Goal: Use online tool/utility: Utilize a website feature to perform a specific function

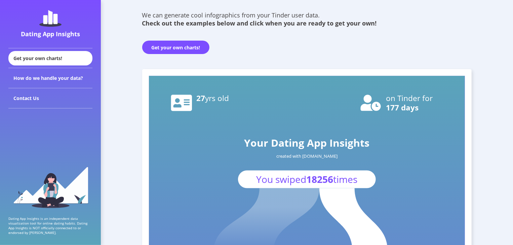
scroll to position [89, 0]
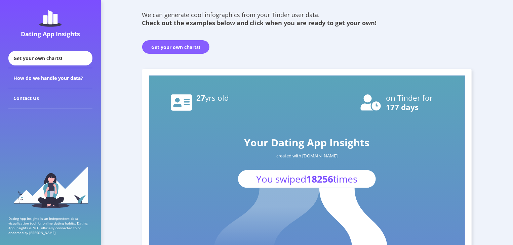
click at [173, 45] on button "Get your own charts!" at bounding box center [175, 46] width 67 height 13
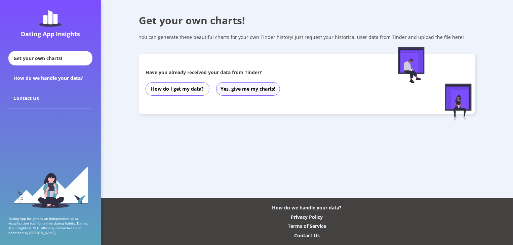
click at [245, 89] on button "Yes, give me my charts!" at bounding box center [248, 88] width 64 height 13
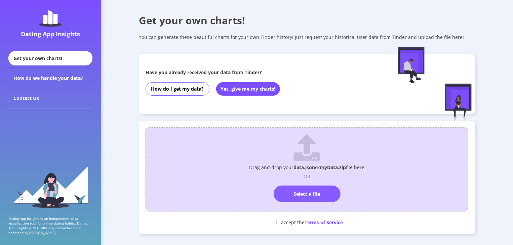
click at [321, 197] on label "Select a file" at bounding box center [307, 194] width 67 height 16
click at [307, 183] on input "Select a file" at bounding box center [307, 183] width 0 height 0
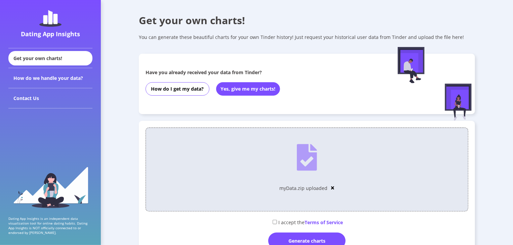
click at [334, 189] on div "myData.zip uploaded" at bounding box center [306, 168] width 315 height 74
click at [333, 189] on img at bounding box center [332, 188] width 3 height 5
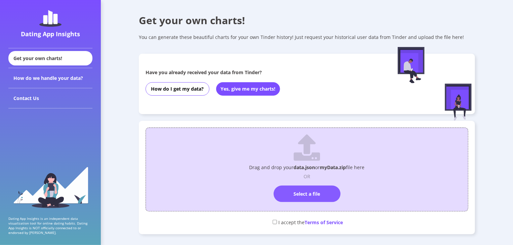
click at [304, 191] on label "Select a file" at bounding box center [307, 194] width 67 height 16
click at [307, 183] on input "Select a file" at bounding box center [307, 183] width 0 height 0
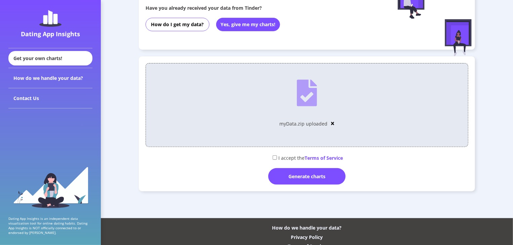
scroll to position [65, 0]
click at [277, 159] on div "I accept the Terms of Service" at bounding box center [307, 157] width 323 height 11
click at [274, 158] on input "checkbox" at bounding box center [275, 158] width 4 height 4
checkbox input "true"
click at [296, 179] on div "Generate charts" at bounding box center [306, 176] width 77 height 16
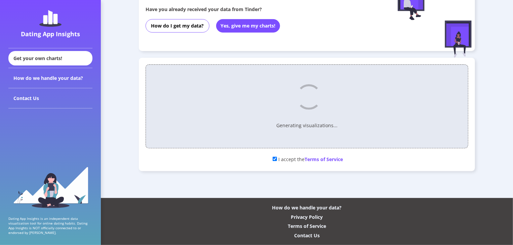
scroll to position [63, 0]
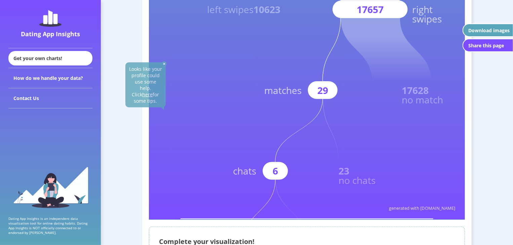
scroll to position [233, 0]
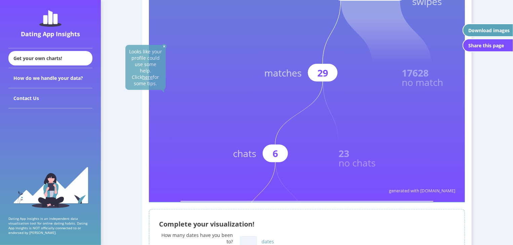
click at [296, 179] on rect at bounding box center [307, 4] width 316 height 395
click at [337, 80] on rect at bounding box center [307, 4] width 316 height 395
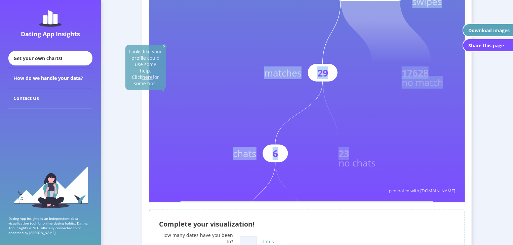
drag, startPoint x: 337, startPoint y: 80, endPoint x: 347, endPoint y: 150, distance: 71.3
click at [347, 150] on icon "Your Dating App Insights created with [DOMAIN_NAME] You swiped 28280 times left…" at bounding box center [307, 4] width 316 height 395
click at [347, 150] on text "23" at bounding box center [344, 154] width 11 height 13
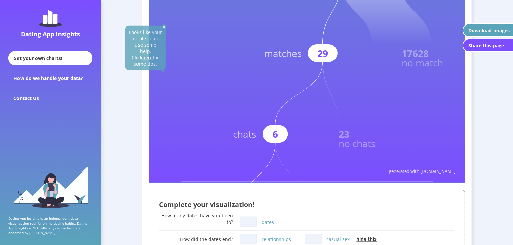
scroll to position [254, 0]
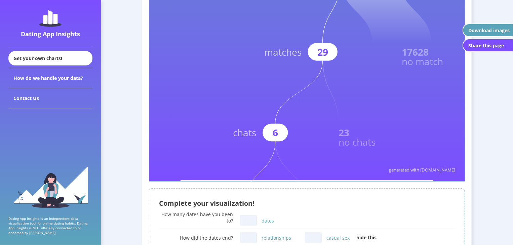
scroll to position [394, 0]
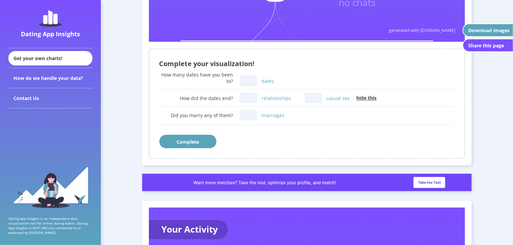
click at [253, 80] on input "dates" at bounding box center [248, 81] width 17 height 10
type input "0"
click at [252, 101] on input "relationships" at bounding box center [248, 98] width 17 height 10
type input "0"
click at [309, 100] on input "casual sex" at bounding box center [313, 98] width 17 height 10
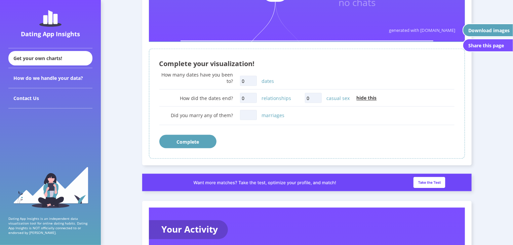
type input "0"
click at [362, 98] on span "hide this" at bounding box center [367, 98] width 20 height 6
click at [249, 114] on input "marriages" at bounding box center [248, 115] width 17 height 10
type input "0"
click at [176, 143] on button "Complete" at bounding box center [187, 141] width 57 height 13
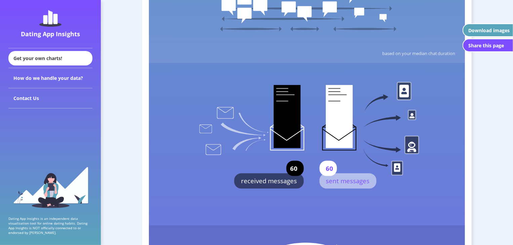
scroll to position [1948, 0]
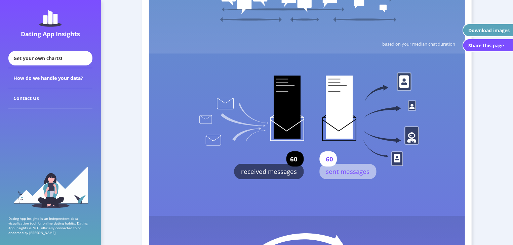
click at [272, 172] on text "received messages" at bounding box center [269, 172] width 56 height 9
click at [324, 180] on rect at bounding box center [307, 219] width 316 height 965
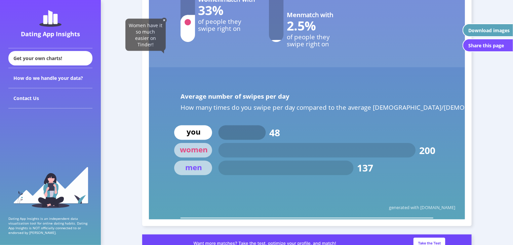
scroll to position [3051, 0]
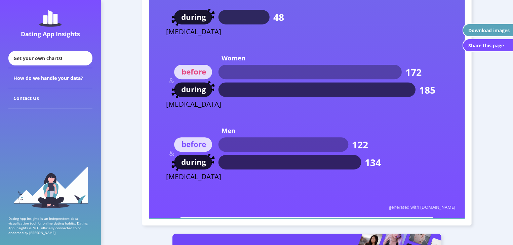
scroll to position [4078, 0]
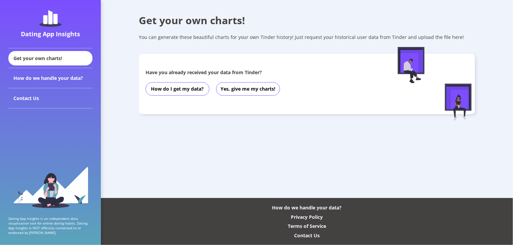
scroll to position [63, 0]
